Goal: Transaction & Acquisition: Purchase product/service

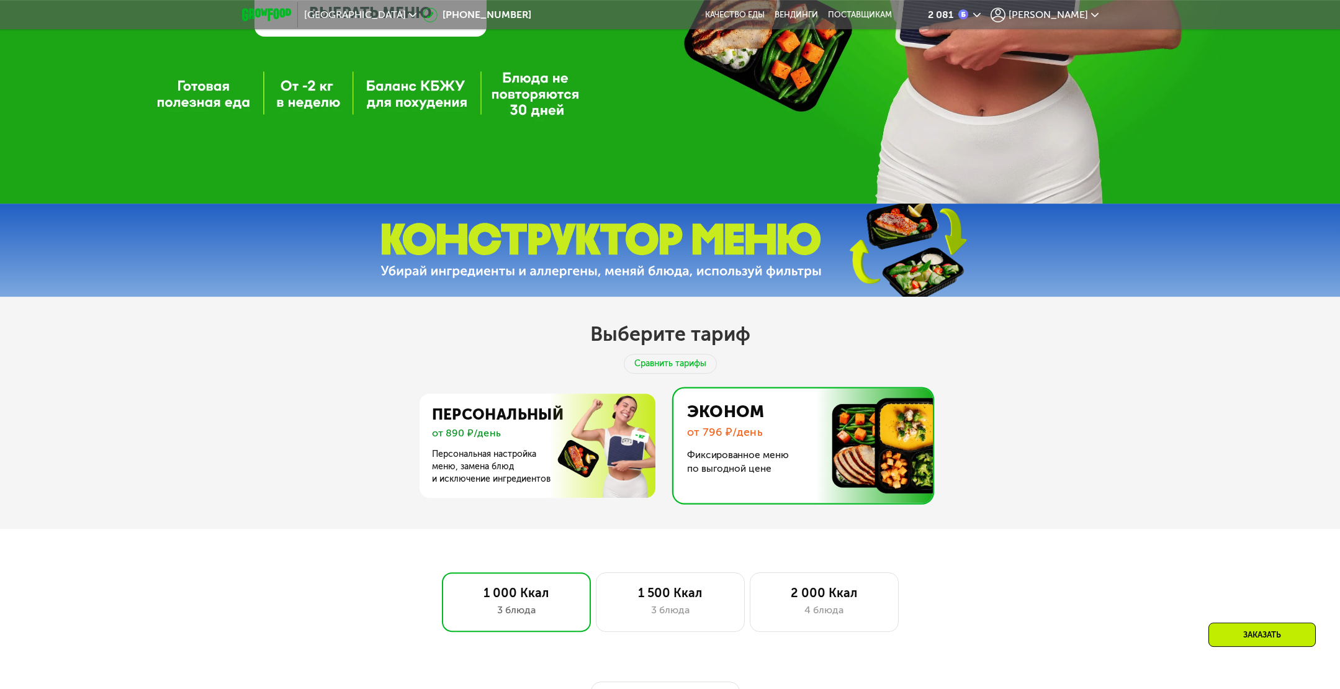
scroll to position [454, 0]
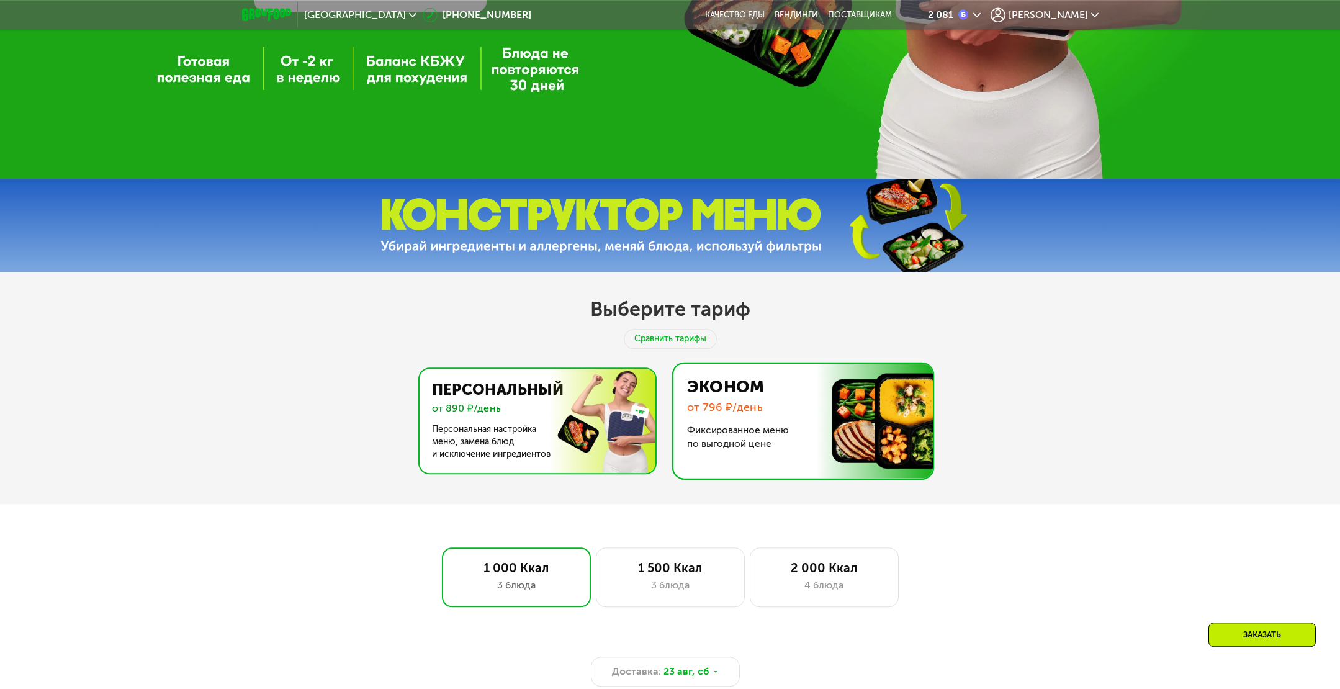
click at [552, 394] on img at bounding box center [533, 421] width 241 height 104
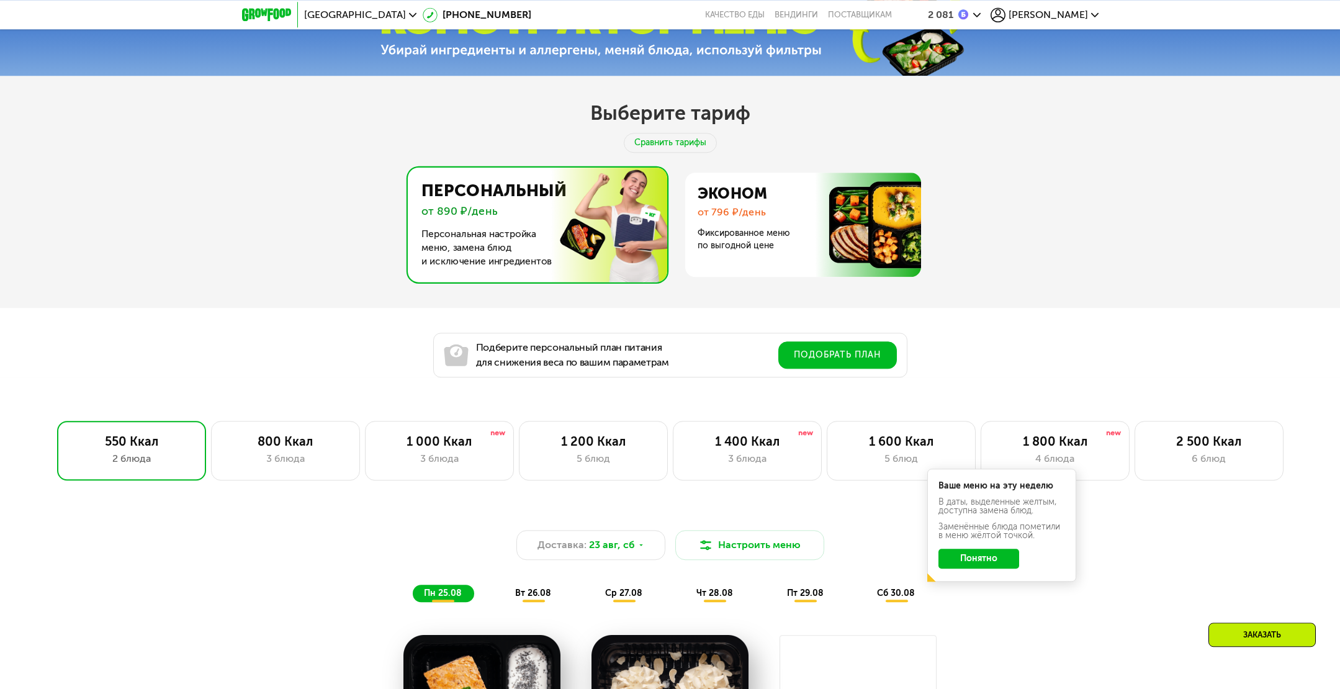
scroll to position [650, 0]
click at [998, 564] on button "Понятно" at bounding box center [978, 559] width 81 height 20
click at [1048, 462] on div "4 блюда" at bounding box center [1055, 458] width 123 height 15
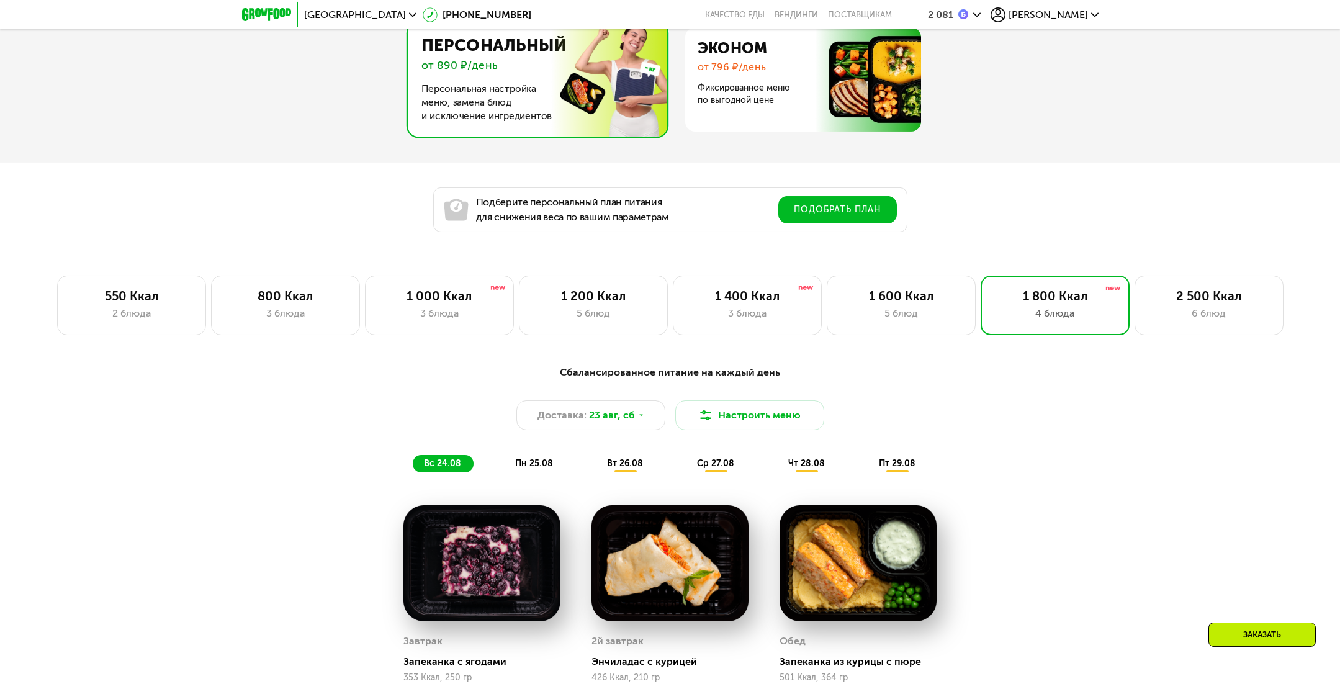
scroll to position [781, 0]
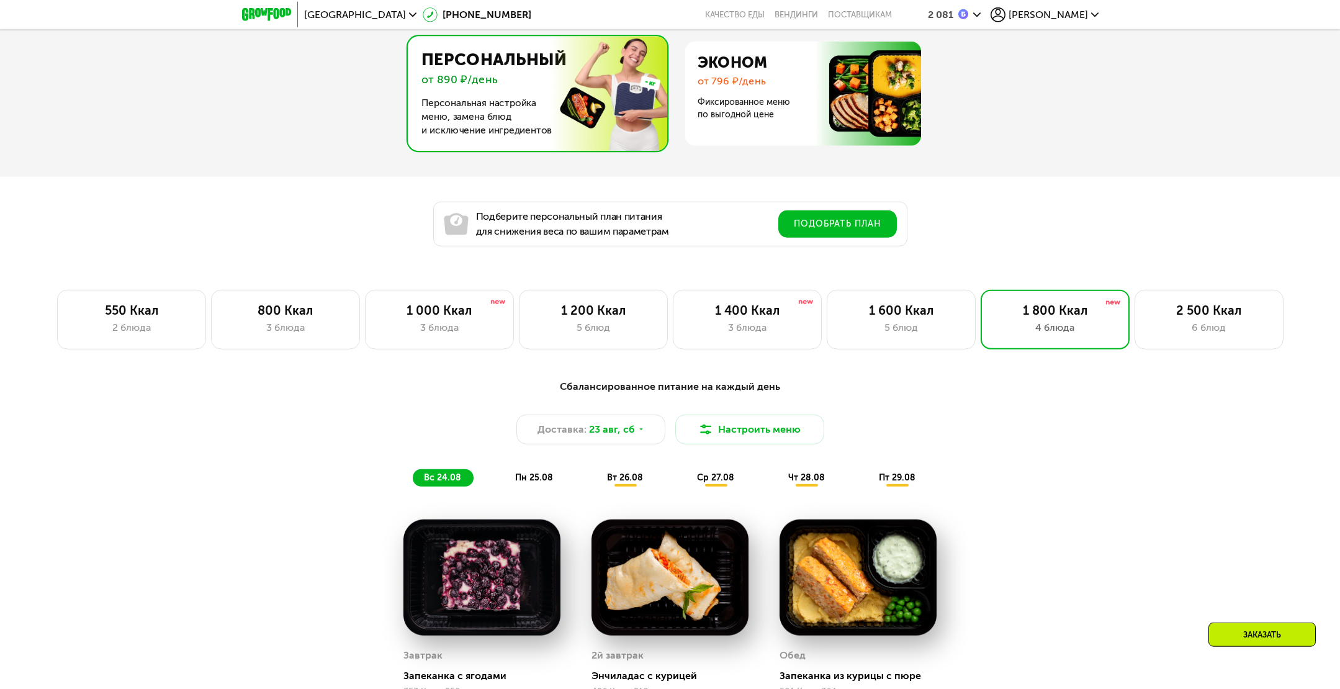
click at [1092, 431] on div "Сбалансированное питание на каждый день Доставка: [DATE] Настроить меню вс 24.0…" at bounding box center [670, 640] width 1340 height 557
click at [1075, 402] on div "Сбалансированное питание на каждый день Доставка: [DATE] Настроить меню вс 24.0…" at bounding box center [670, 640] width 1340 height 557
click at [1041, 428] on div "Сбалансированное питание на каждый день Доставка: [DATE] Настроить меню вс 24.0…" at bounding box center [670, 433] width 750 height 122
click at [907, 333] on div "5 блюд" at bounding box center [901, 327] width 123 height 15
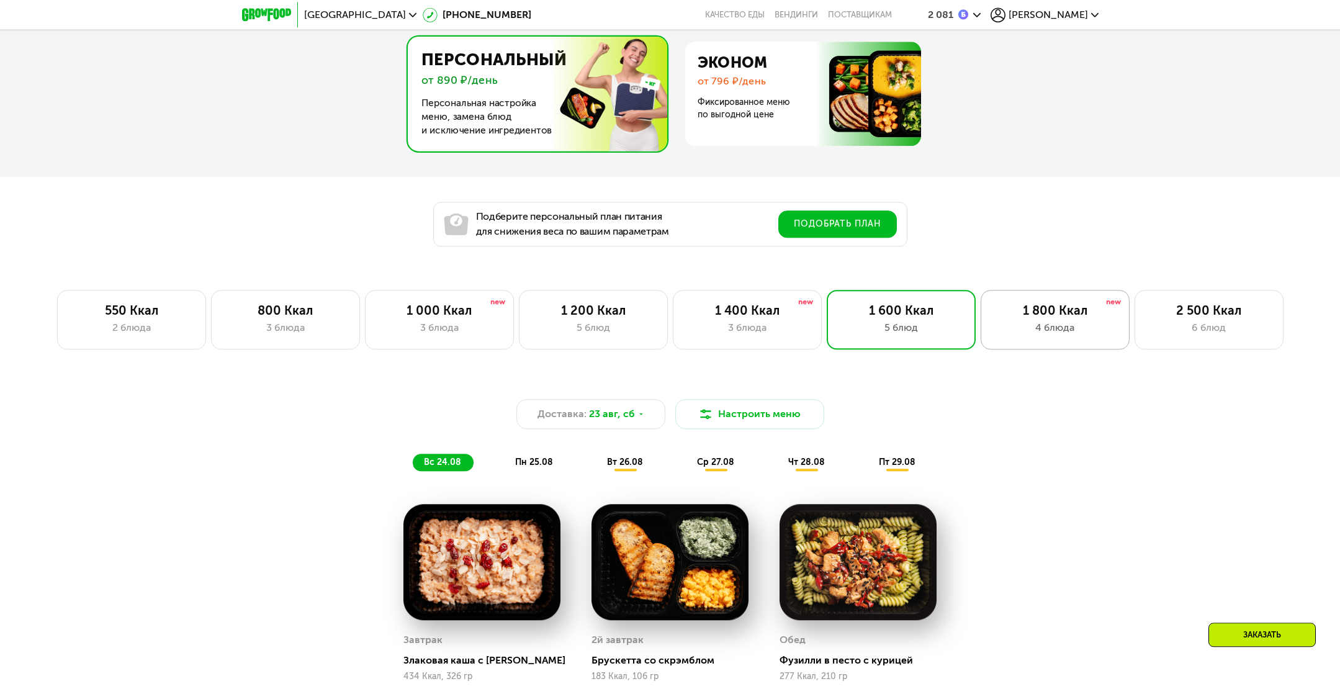
click at [1135, 324] on div "1 800 Ккал 4 блюда" at bounding box center [1209, 320] width 149 height 60
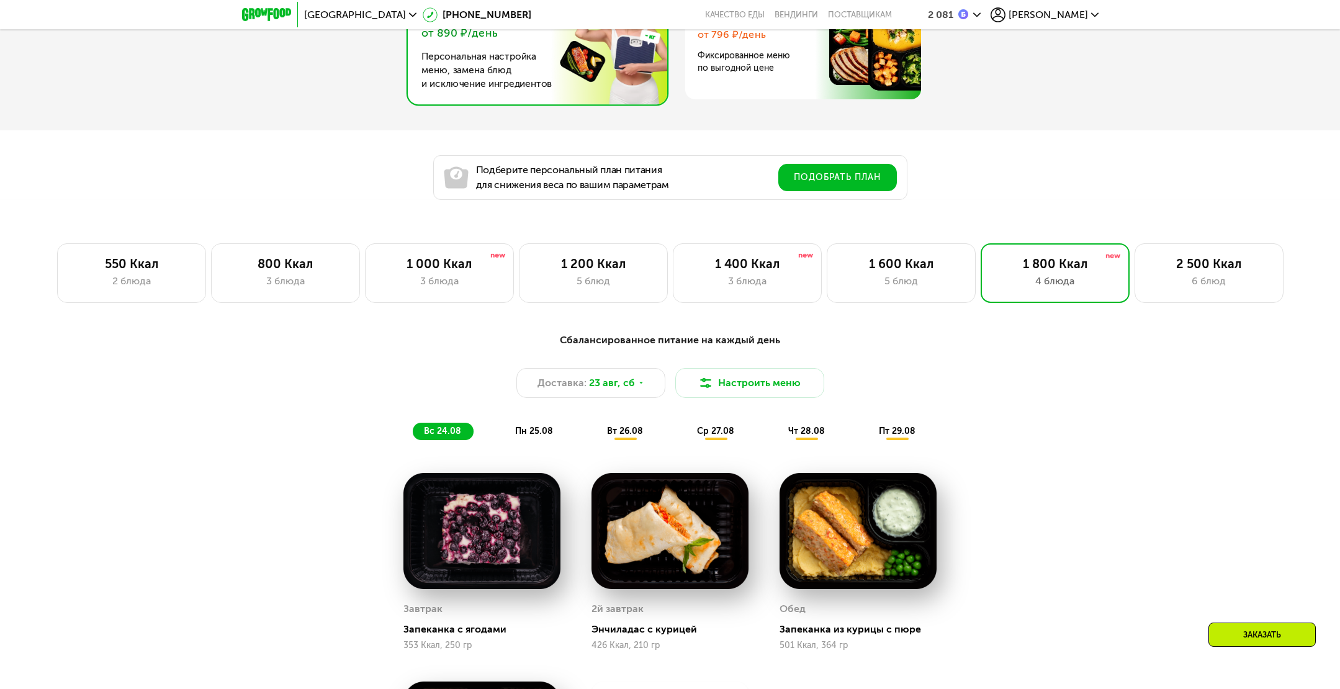
scroll to position [715, 0]
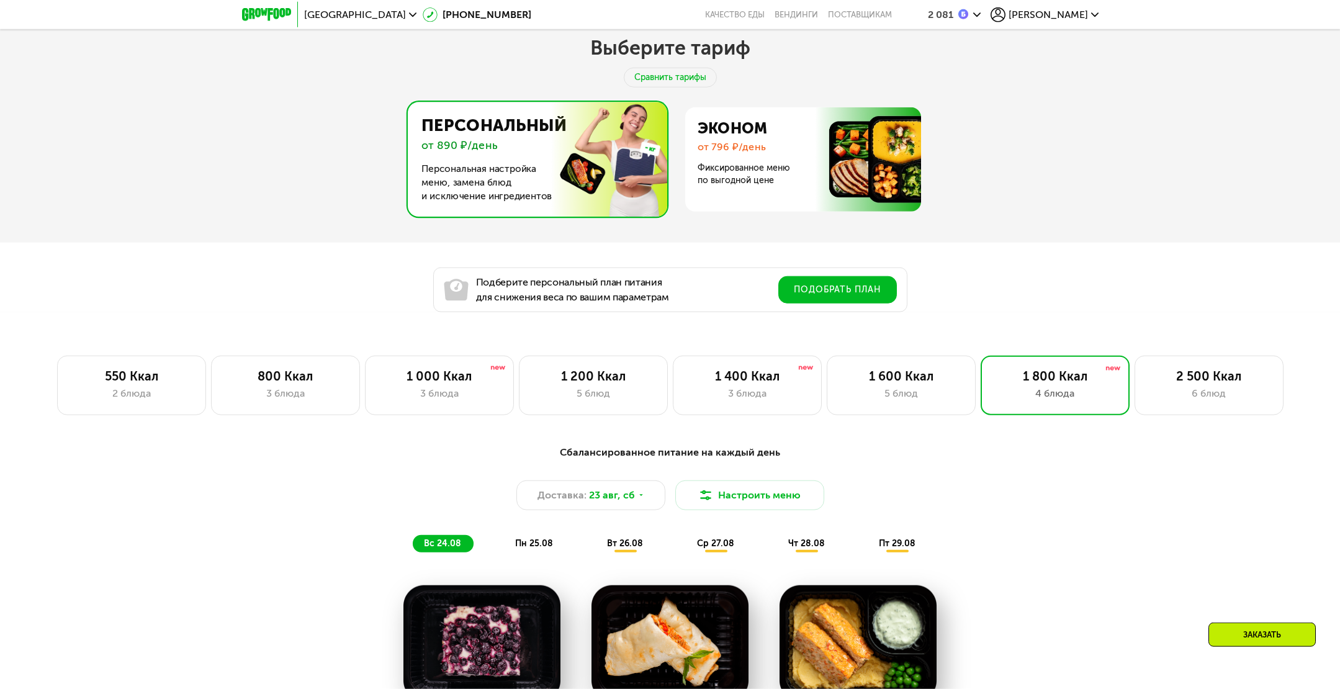
click at [1192, 294] on div "Подберите персональный план питания для снижения веса по вашим параметрам Подоб…" at bounding box center [670, 278] width 1340 height 70
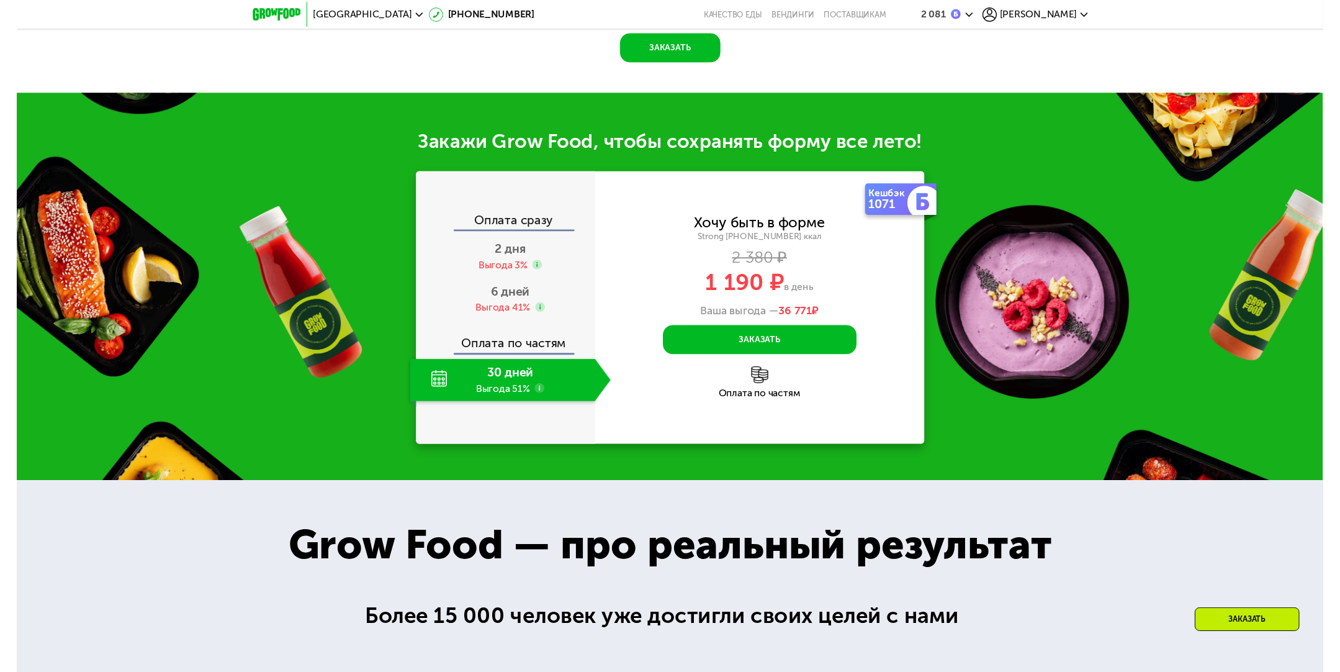
scroll to position [1697, 0]
